Goal: Task Accomplishment & Management: Manage account settings

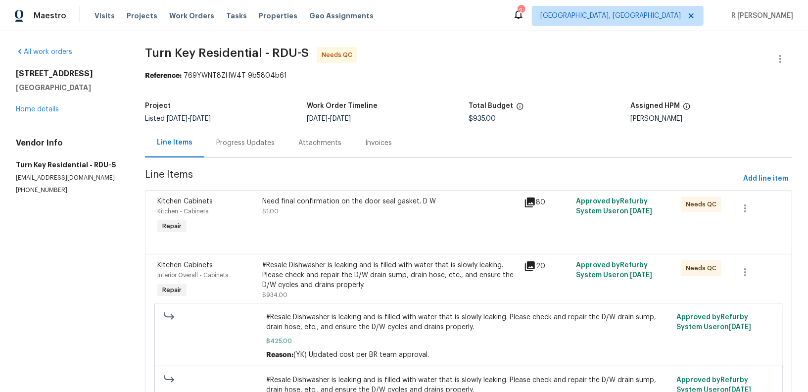
click at [240, 143] on div "Progress Updates" at bounding box center [245, 143] width 58 height 10
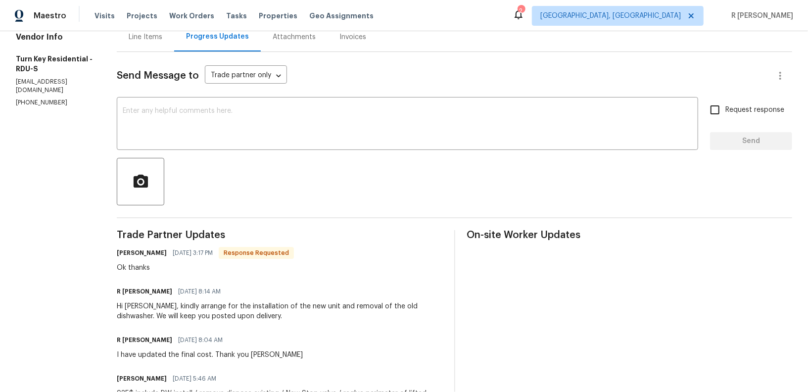
scroll to position [13, 0]
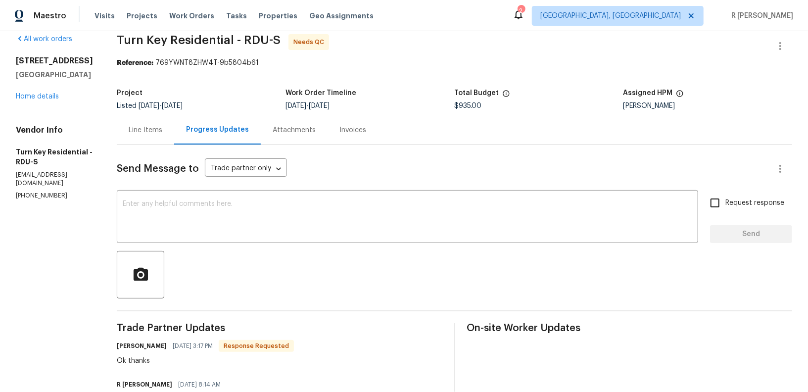
click at [174, 136] on div "Line Items" at bounding box center [145, 129] width 57 height 29
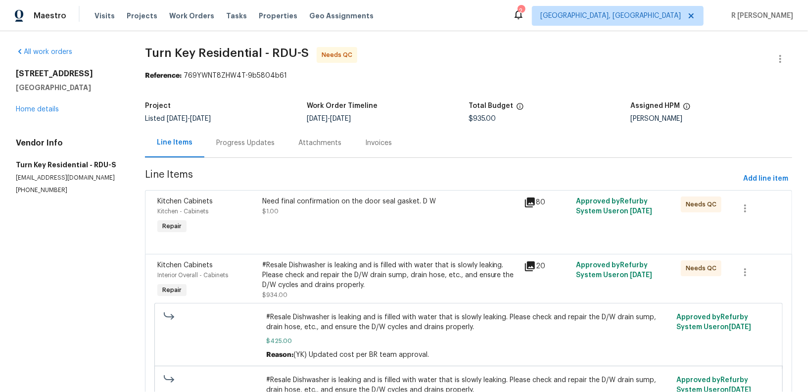
click at [37, 190] on p "(919) 805-2596" at bounding box center [68, 190] width 105 height 8
copy p "(919) 805-2596"
click at [32, 105] on div "7425 Silver View Ln Raleigh, NC 27613 Home details" at bounding box center [68, 92] width 105 height 46
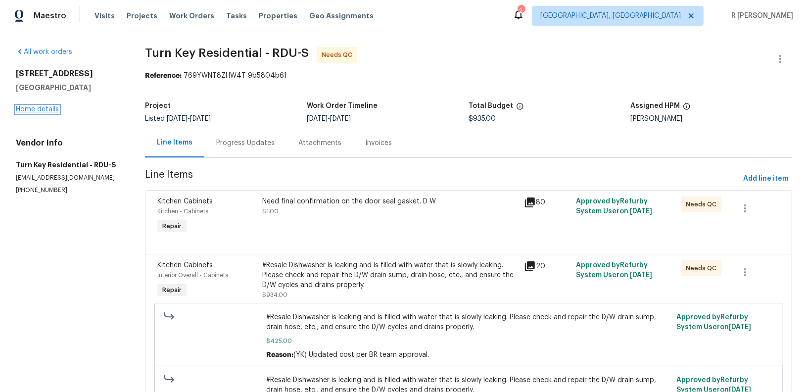
click at [28, 112] on link "Home details" at bounding box center [37, 109] width 43 height 7
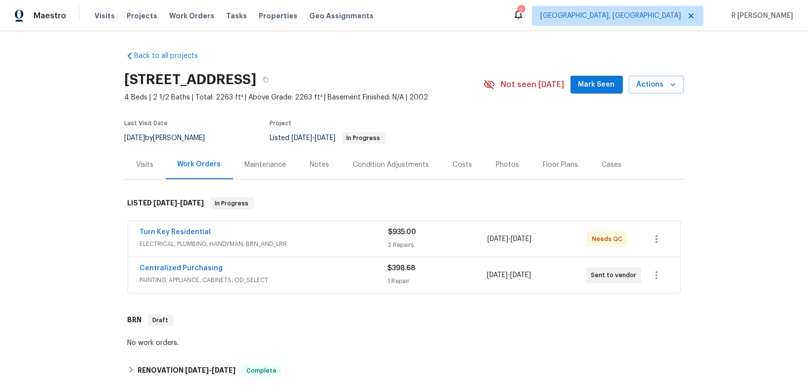
click at [179, 263] on span "Centralized Purchasing" at bounding box center [181, 268] width 83 height 10
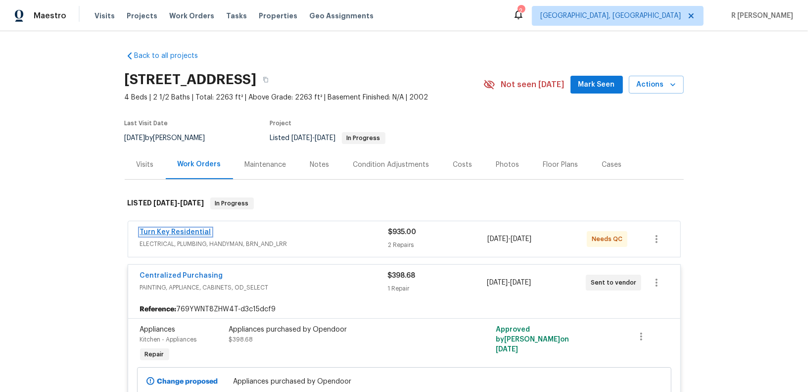
click at [173, 234] on link "Turn Key Residential" at bounding box center [175, 232] width 71 height 7
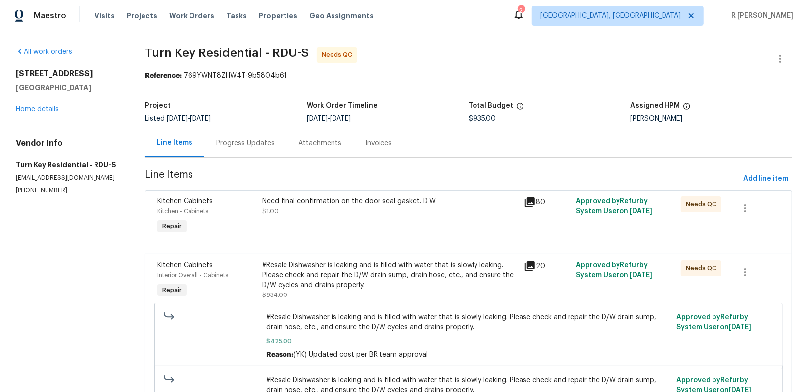
click at [264, 139] on div "Progress Updates" at bounding box center [245, 143] width 58 height 10
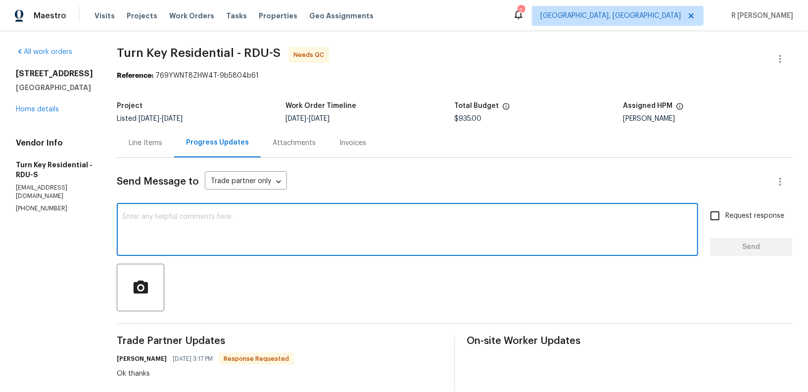
click at [282, 238] on textarea at bounding box center [407, 230] width 569 height 35
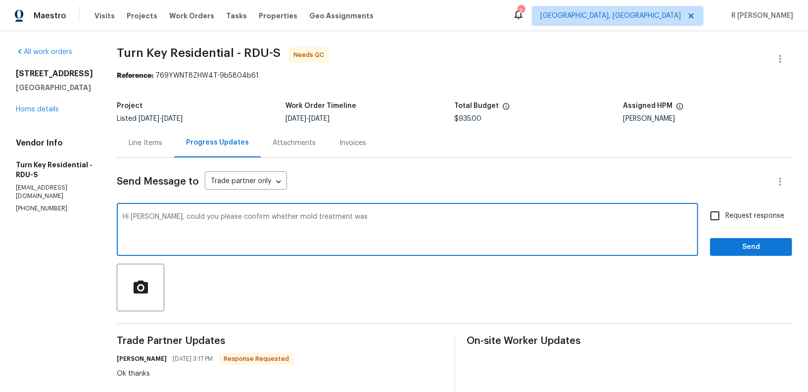
click at [378, 222] on textarea "Hi Maria, could you please confirm whether mold treatment was" at bounding box center [407, 230] width 569 height 35
paste textarea "mold behind the dishwasher"
click at [308, 214] on textarea "Hi Maria, could you please confirm whether mold treatment was mold behind the d…" at bounding box center [407, 230] width 569 height 35
drag, startPoint x: 308, startPoint y: 214, endPoint x: 358, endPoint y: 219, distance: 49.7
click at [358, 219] on textarea "Hi Maria, could you please confirm whether mold treatment was mold behind the d…" at bounding box center [407, 230] width 569 height 35
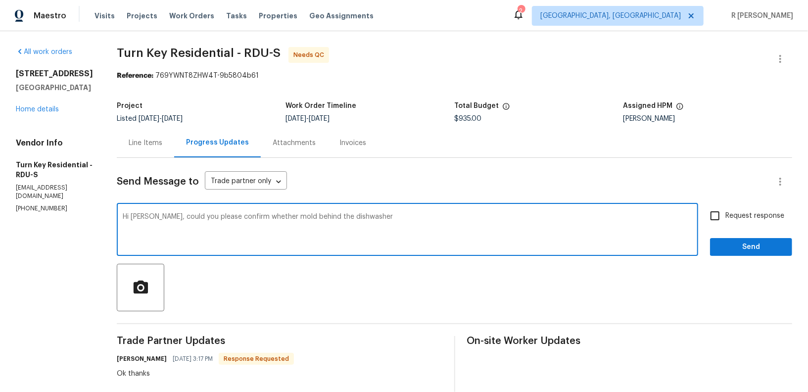
click at [408, 219] on textarea "Hi Maria, could you please confirm whether mold behind the dishwasher" at bounding box center [407, 230] width 569 height 35
type textarea "Hi Maria, could you please confirm whether mold behind the dishwasher. Thank yo…"
click at [753, 252] on span "Send" at bounding box center [751, 247] width 66 height 12
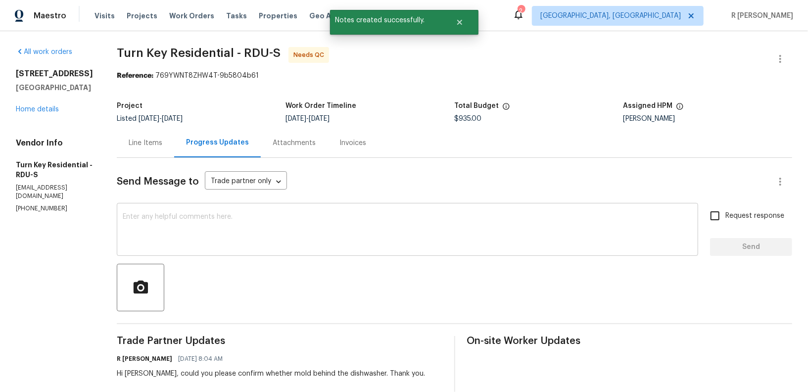
click at [263, 252] on div "x ​" at bounding box center [407, 230] width 581 height 50
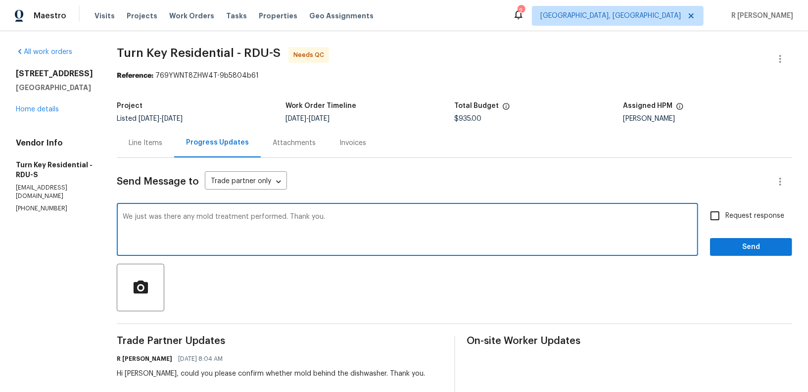
type textarea "We just was there any mold treatment performed. Thank you."
click at [730, 214] on span "Request response" at bounding box center [754, 216] width 59 height 10
click at [725, 214] on input "Request response" at bounding box center [715, 215] width 21 height 21
checkbox input "true"
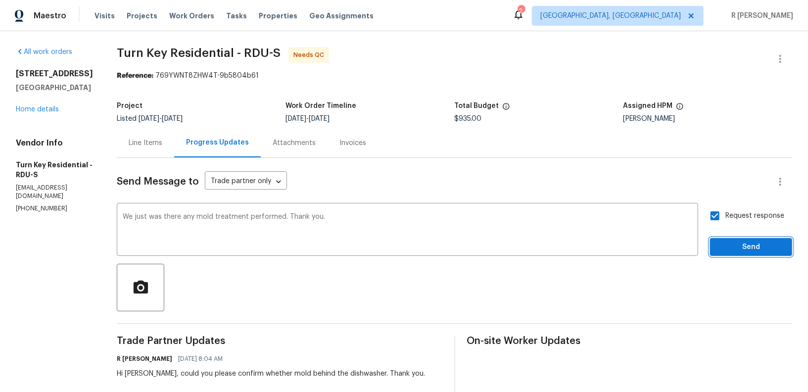
click at [729, 238] on button "Send" at bounding box center [751, 247] width 82 height 18
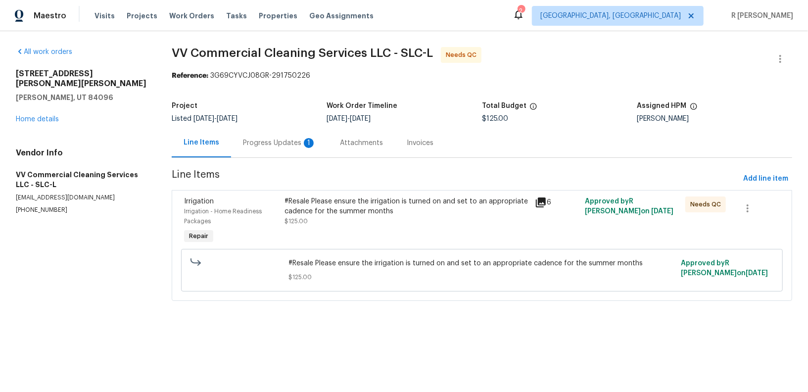
click at [274, 144] on div "Progress Updates 1" at bounding box center [279, 143] width 73 height 10
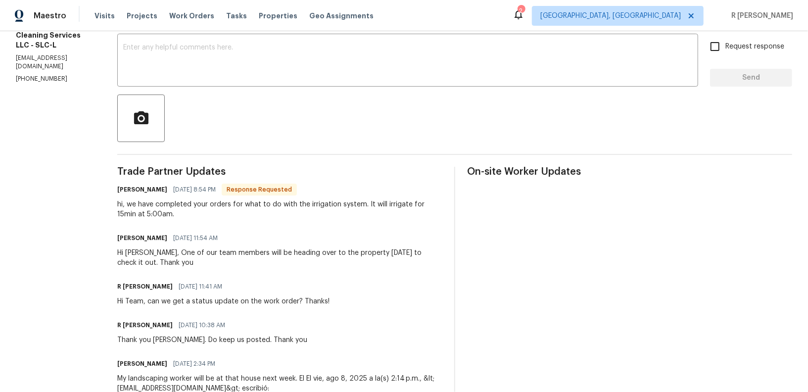
scroll to position [214, 0]
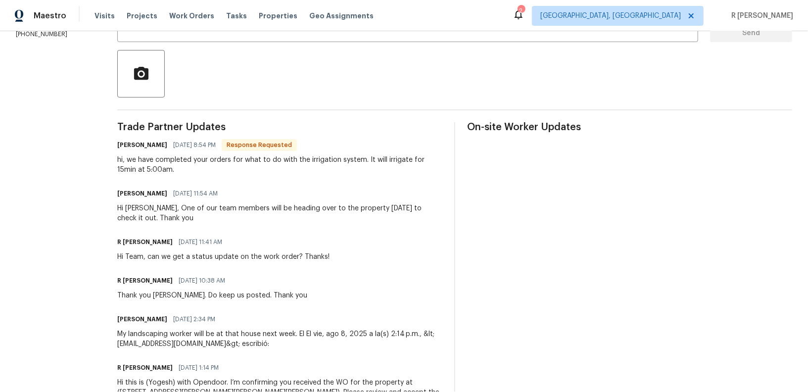
click at [295, 286] on div "R Yogesh Kannan 08/11/2025 10:38 AM Thank you Alma. Do keep us posted. Thank you" at bounding box center [279, 287] width 325 height 27
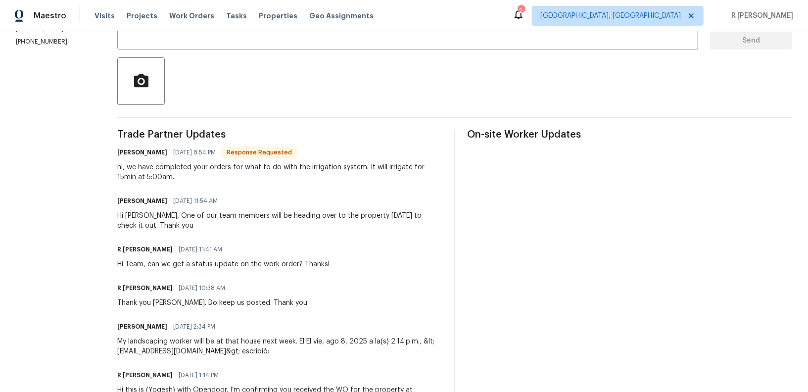
scroll to position [0, 0]
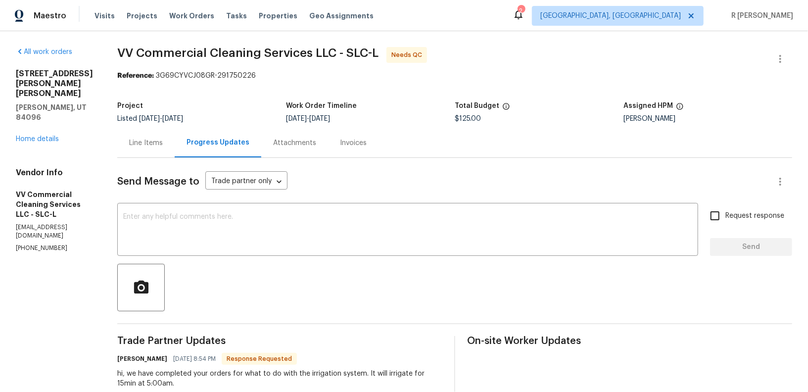
click at [163, 144] on div "Line Items" at bounding box center [146, 143] width 34 height 10
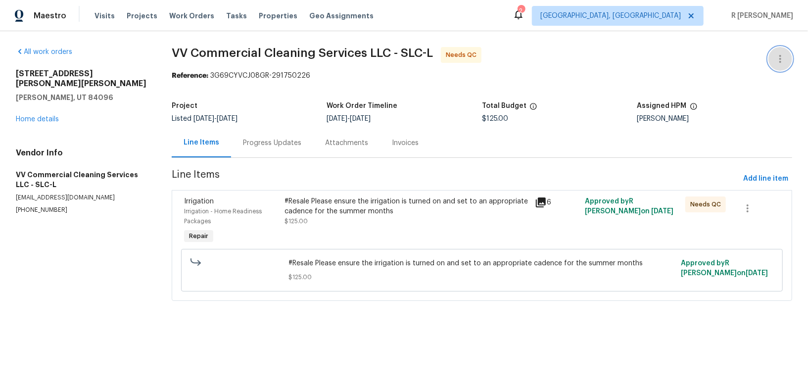
click at [787, 57] on button "button" at bounding box center [780, 59] width 24 height 24
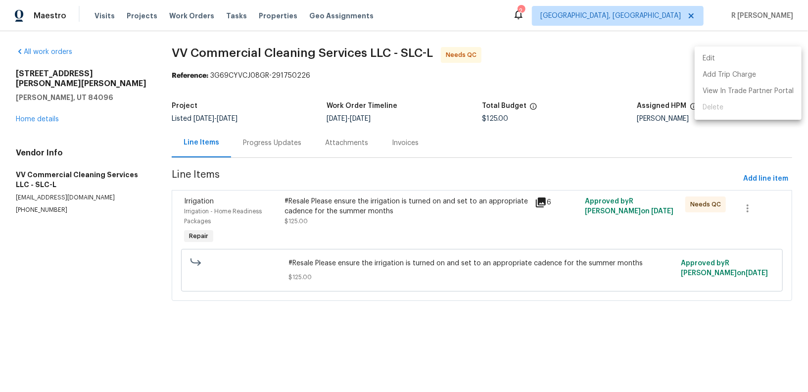
click at [738, 62] on li "Edit" at bounding box center [748, 58] width 107 height 16
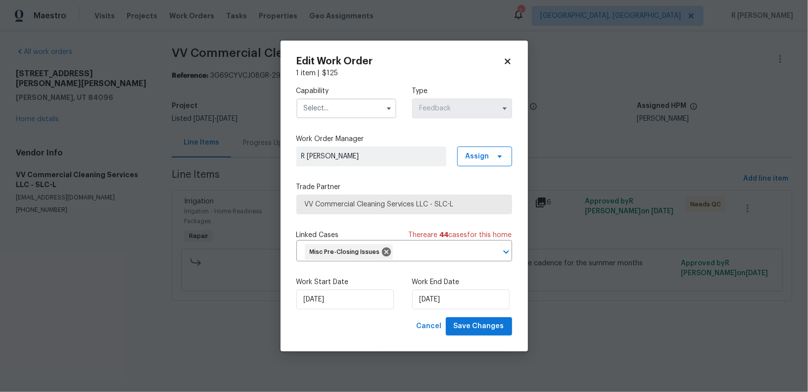
click at [367, 107] on input "text" at bounding box center [346, 108] width 100 height 20
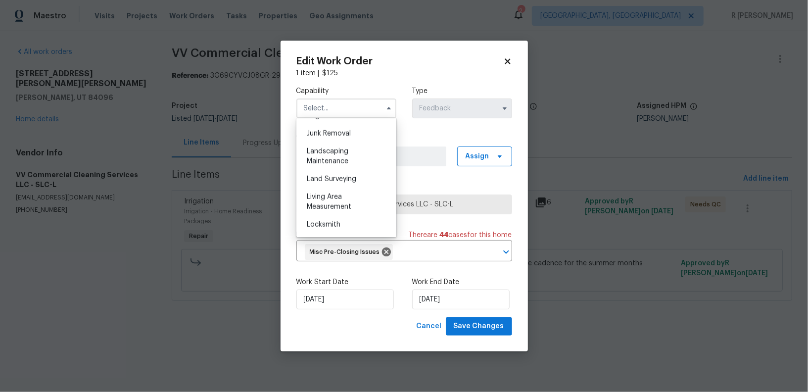
scroll to position [608, 0]
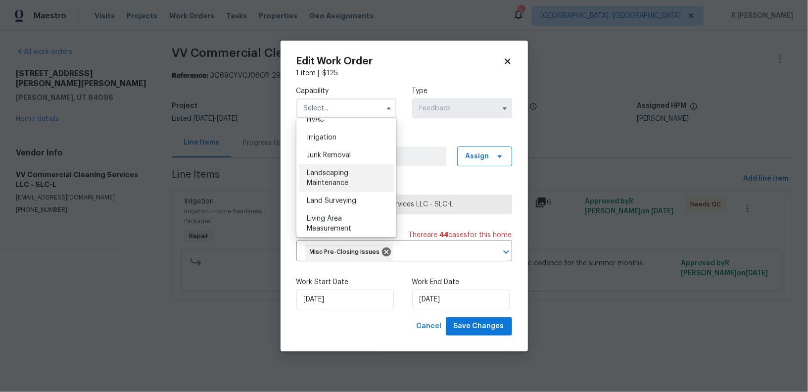
click at [351, 177] on div "Landscaping Maintenance" at bounding box center [346, 178] width 95 height 28
type input "Landscaping Maintenance"
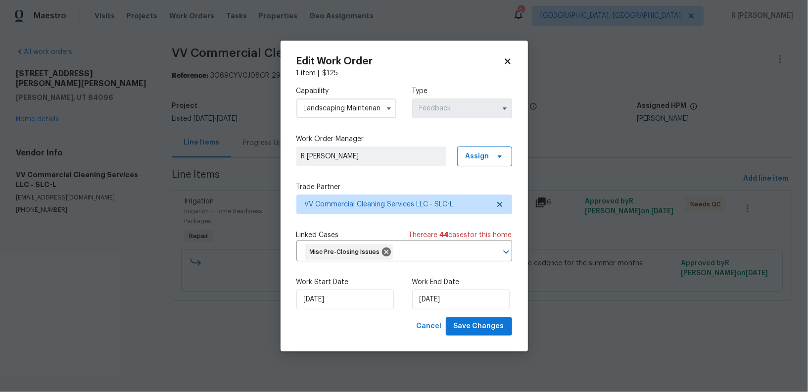
click at [327, 311] on div "Work Start Date 08/08/2025 Work End Date 11/08/2025" at bounding box center [404, 293] width 216 height 48
click at [326, 297] on input "08/08/2025" at bounding box center [344, 299] width 97 height 20
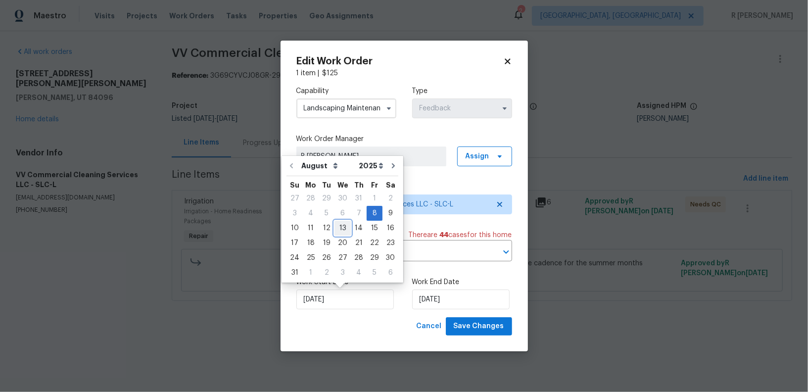
click at [339, 231] on div "13" at bounding box center [342, 228] width 16 height 14
type input "13/08/2025"
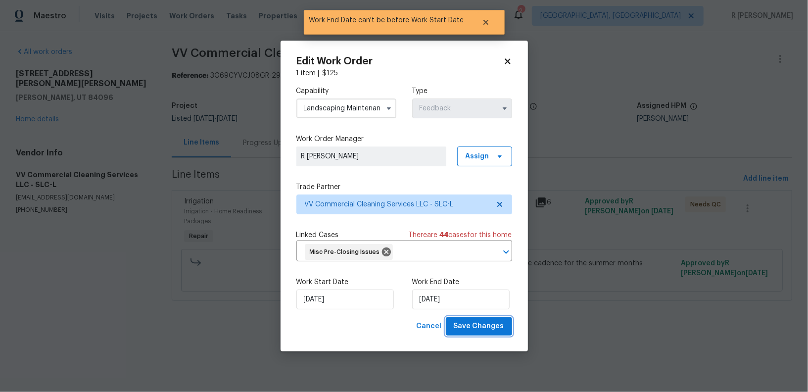
click at [479, 326] on span "Save Changes" at bounding box center [479, 326] width 50 height 12
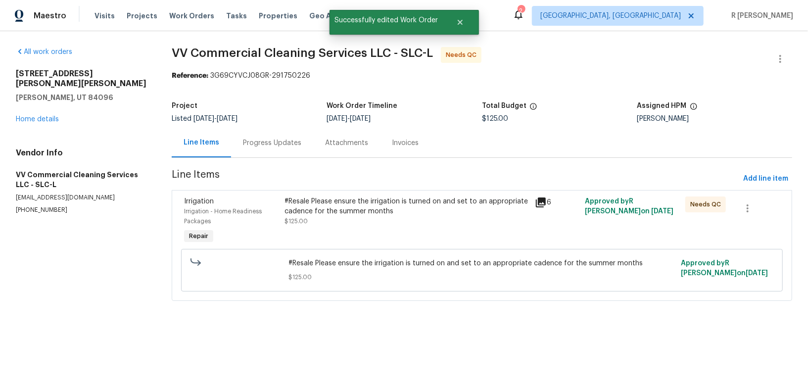
click at [341, 204] on div "#Resale Please ensure the irrigation is turned on and set to an appropriate cad…" at bounding box center [406, 206] width 245 height 20
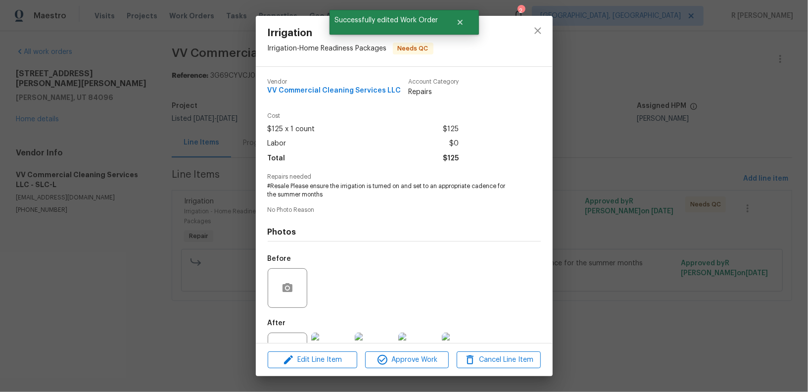
scroll to position [39, 0]
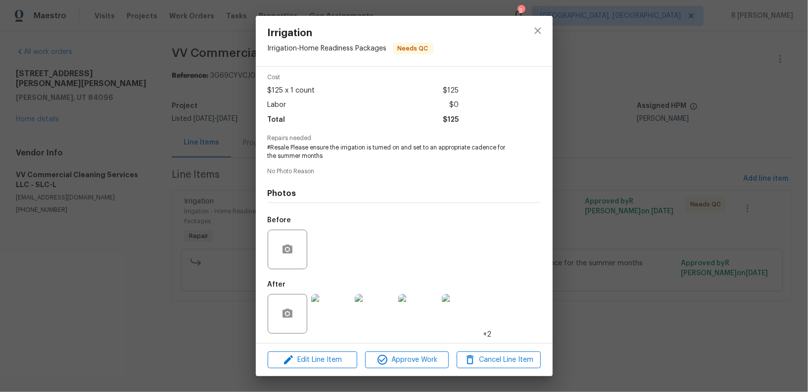
click at [333, 309] on img at bounding box center [331, 314] width 40 height 40
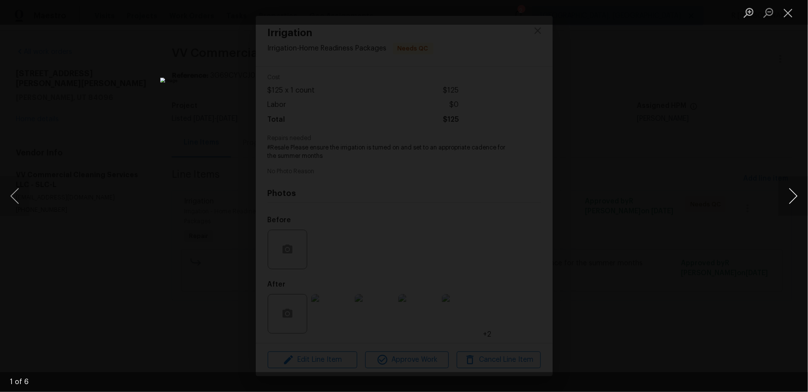
click at [794, 197] on button "Next image" at bounding box center [793, 196] width 30 height 40
click at [787, 10] on button "Close lightbox" at bounding box center [788, 12] width 20 height 17
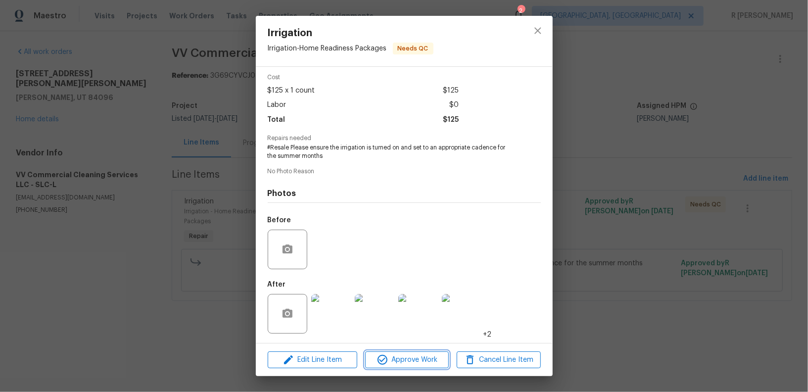
click at [406, 362] on span "Approve Work" at bounding box center [407, 360] width 78 height 12
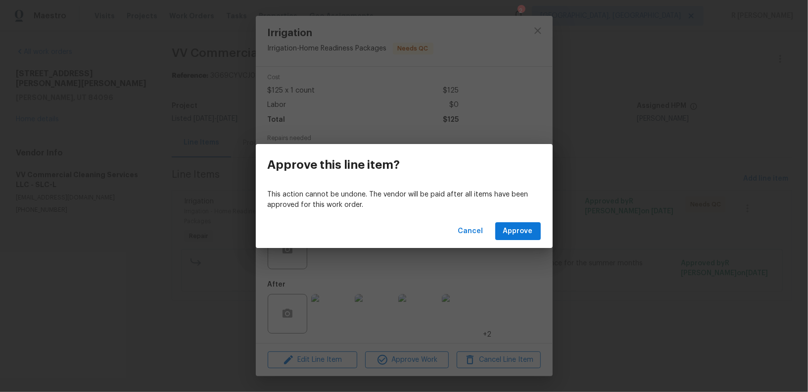
click at [520, 241] on div "Cancel Approve" at bounding box center [404, 231] width 297 height 34
click at [514, 238] on button "Approve" at bounding box center [518, 231] width 46 height 18
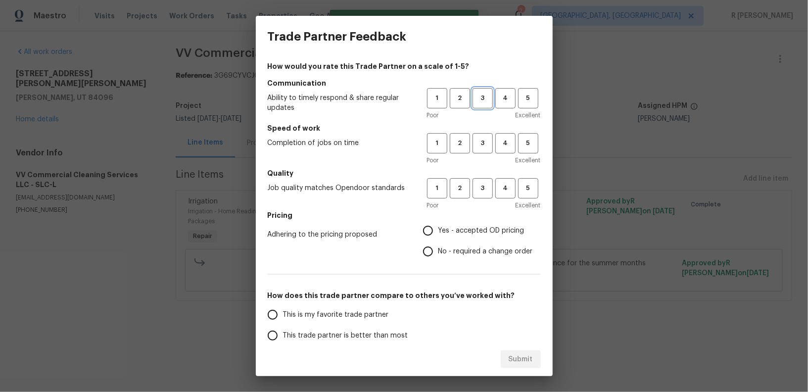
click at [479, 98] on span "3" at bounding box center [482, 98] width 18 height 11
click at [488, 145] on span "3" at bounding box center [482, 143] width 18 height 11
click at [487, 185] on span "3" at bounding box center [482, 188] width 18 height 11
click at [451, 234] on span "Yes - accepted OD pricing" at bounding box center [481, 231] width 86 height 10
click at [438, 234] on input "Yes - accepted OD pricing" at bounding box center [428, 230] width 21 height 21
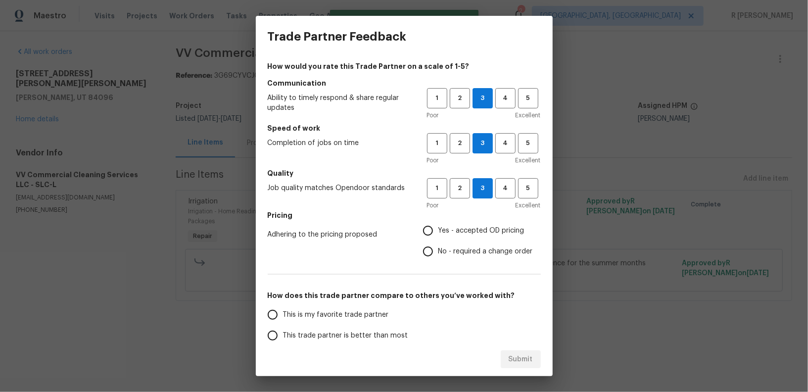
radio input "true"
click at [357, 340] on span "This trade partner is better than most" at bounding box center [345, 336] width 125 height 10
click at [283, 340] on input "This trade partner is better than most" at bounding box center [272, 335] width 21 height 21
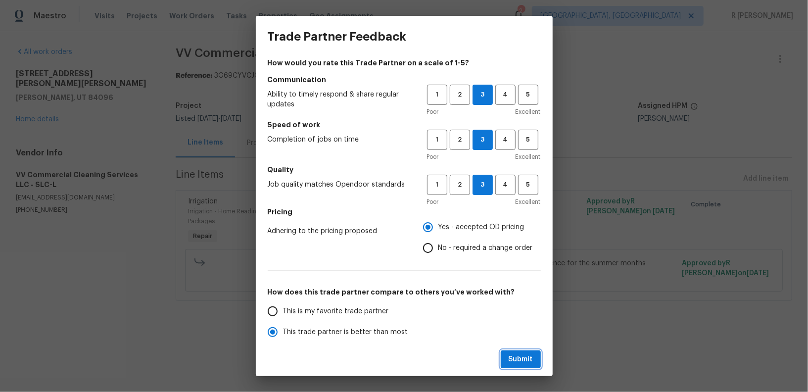
click at [510, 351] on button "Submit" at bounding box center [521, 359] width 40 height 18
radio input "true"
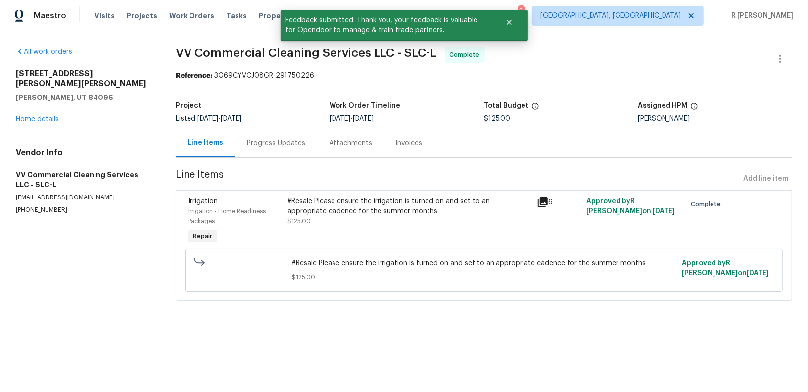
click at [277, 134] on div "Progress Updates" at bounding box center [276, 142] width 82 height 29
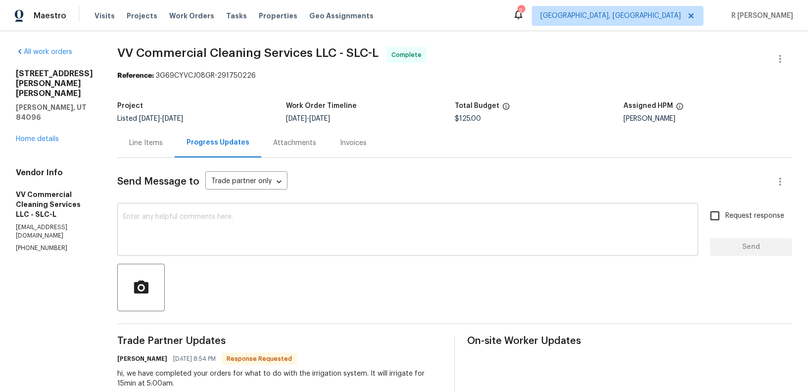
click at [284, 231] on textarea at bounding box center [407, 230] width 569 height 35
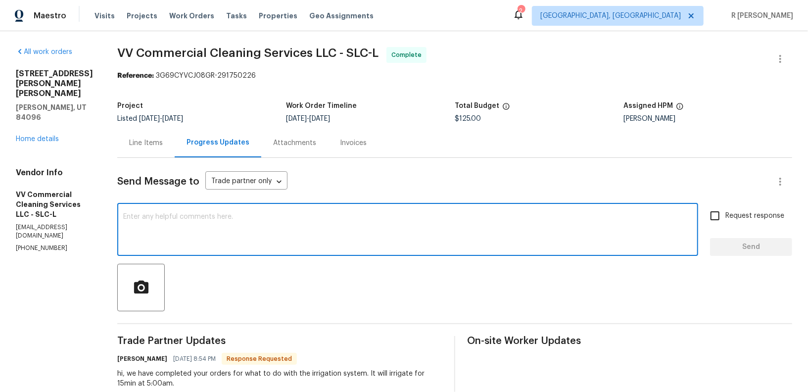
paste textarea "Hi Team, the work order has been approved. Kindly upload the detailed invoice. …"
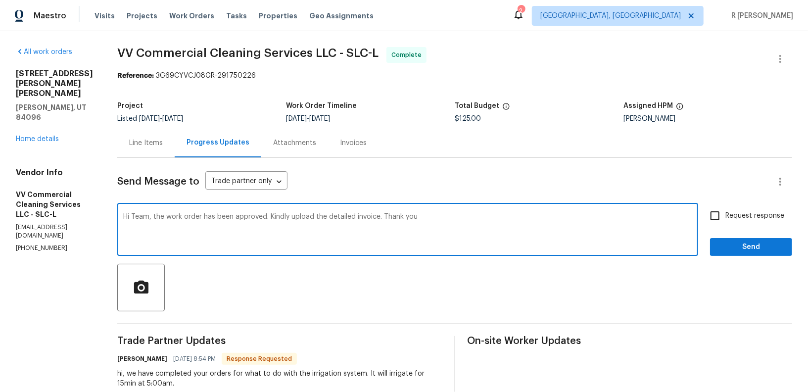
type textarea "Hi Team, the work order has been approved. Kindly upload the detailed invoice. …"
click at [773, 249] on span "Send" at bounding box center [751, 247] width 66 height 12
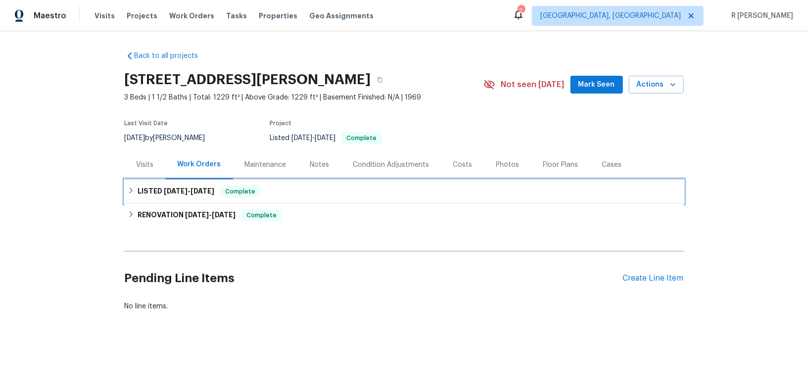
click at [185, 188] on span "[DATE] - [DATE]" at bounding box center [189, 191] width 50 height 7
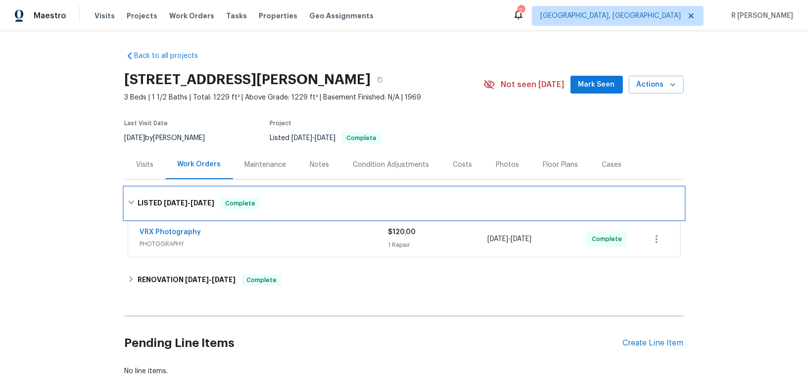
click at [185, 188] on div "LISTED [DATE] - [DATE] Complete" at bounding box center [404, 204] width 559 height 32
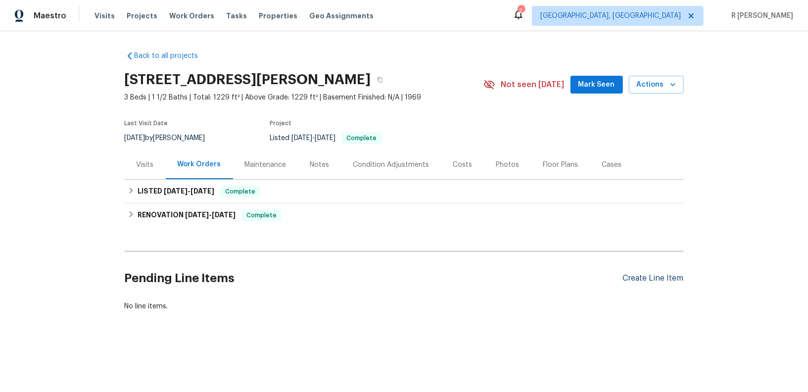
click at [645, 275] on div "Create Line Item" at bounding box center [653, 278] width 61 height 9
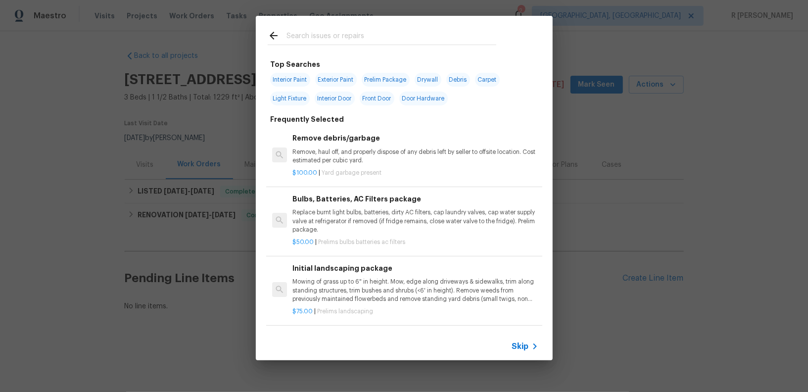
click at [431, 40] on input "text" at bounding box center [391, 37] width 210 height 15
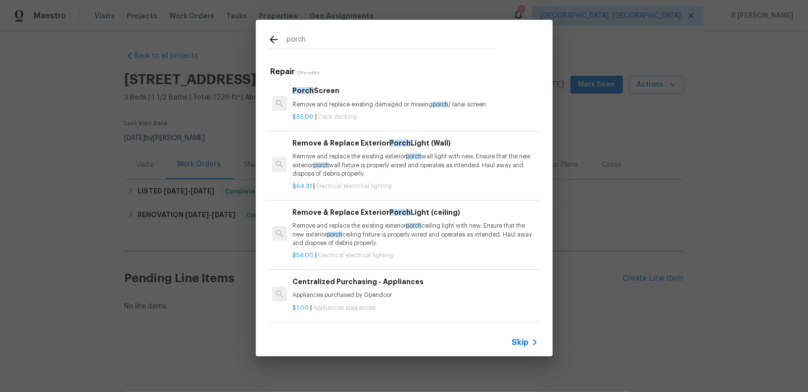
click at [360, 39] on input "porch" at bounding box center [391, 41] width 210 height 15
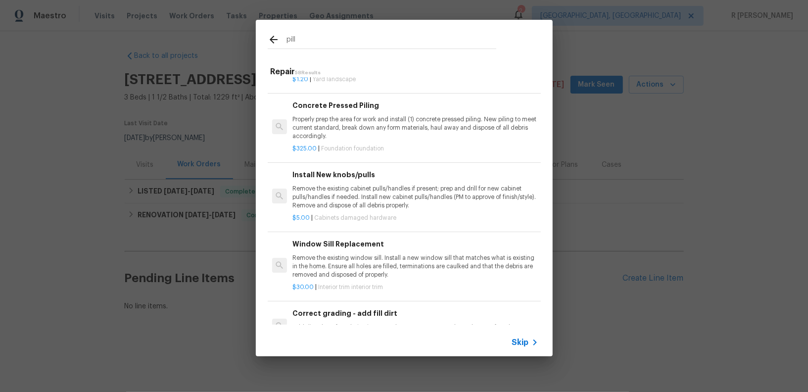
scroll to position [154, 0]
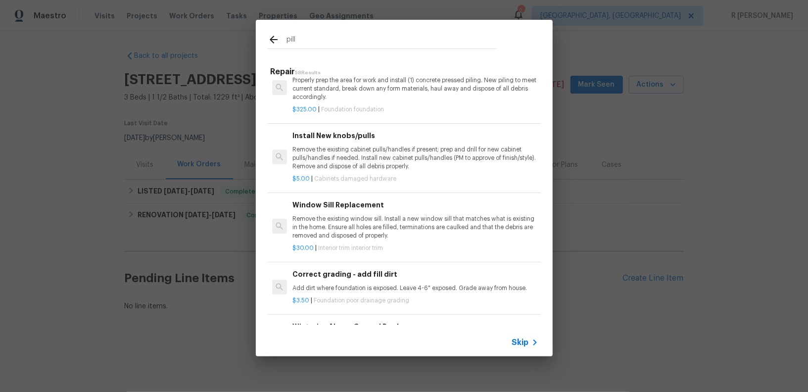
type input "pill"
click at [524, 338] on span "Skip" at bounding box center [520, 342] width 17 height 10
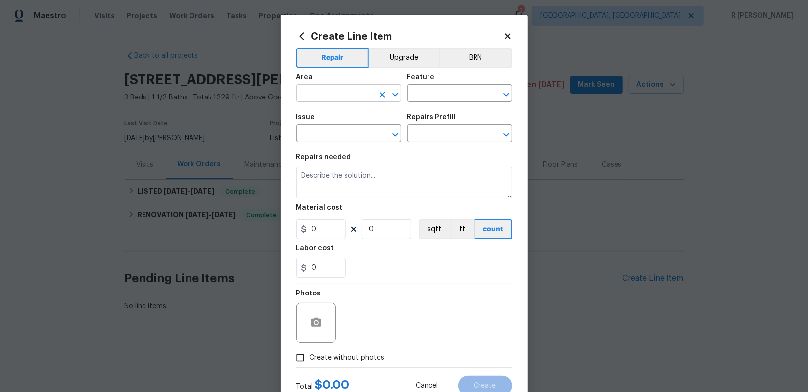
click at [334, 98] on input "text" at bounding box center [334, 94] width 77 height 15
click at [334, 132] on li "Exterior Overall" at bounding box center [348, 133] width 105 height 16
type input "Exterior Overall"
click at [436, 97] on input "text" at bounding box center [445, 94] width 77 height 15
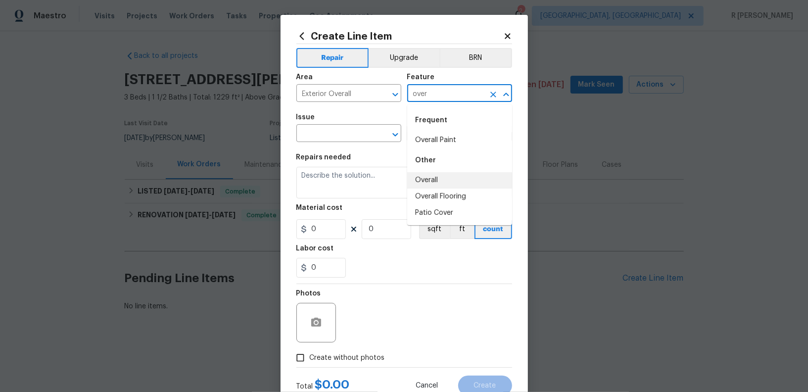
click at [426, 179] on li "Overall" at bounding box center [459, 180] width 105 height 16
type input "Overall"
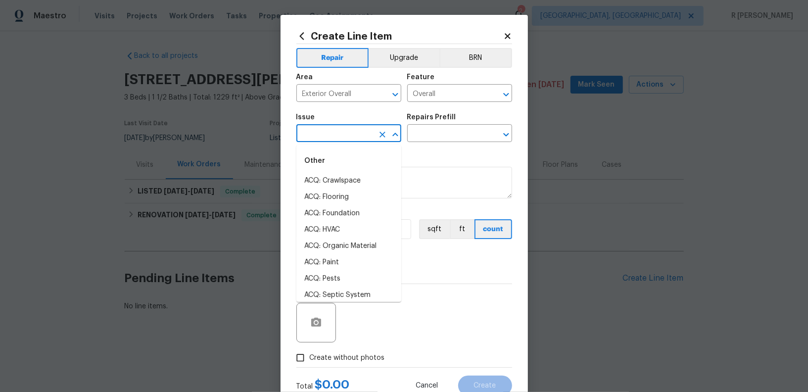
click at [331, 138] on input "text" at bounding box center [334, 134] width 77 height 15
